Goal: Task Accomplishment & Management: Use online tool/utility

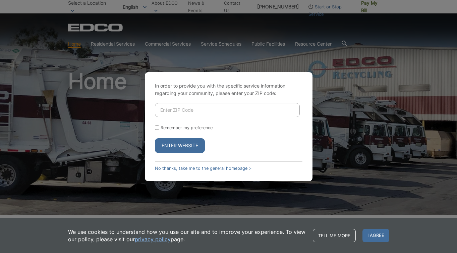
click at [140, 145] on div "In order to provide you with the specific service information regarding your co…" at bounding box center [228, 126] width 457 height 253
click at [188, 109] on input "Enter ZIP Code" at bounding box center [227, 110] width 145 height 14
type input "90275"
click at [180, 145] on button "Enter Website" at bounding box center [180, 145] width 50 height 15
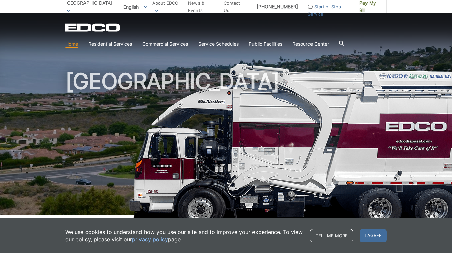
click at [414, 17] on div "EDCO Logo Home Residential Services Curbside Pickup Recycling Organic Recycling…" at bounding box center [226, 31] width 452 height 37
click at [375, 237] on span "I agree" at bounding box center [373, 235] width 27 height 13
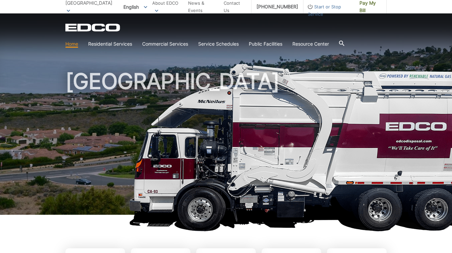
click at [69, 10] on icon at bounding box center [68, 11] width 3 height 2
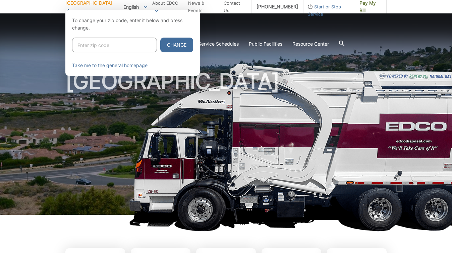
click at [315, 30] on div at bounding box center [226, 136] width 452 height 253
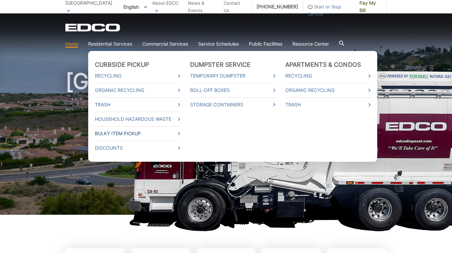
click at [133, 135] on link "Bulky Item Pickup" at bounding box center [137, 133] width 85 height 7
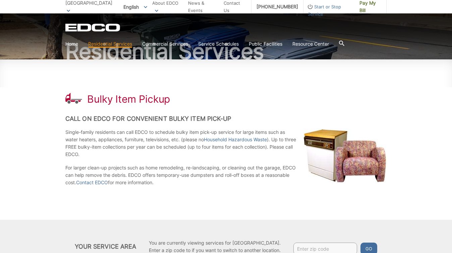
scroll to position [59, 0]
